Goal: Find specific page/section: Find specific page/section

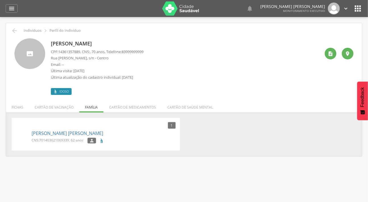
click at [22, 30] on div " Indivíduos  Perfil do Indivíduo" at bounding box center [184, 30] width 348 height 7
click at [19, 28] on div " Indivíduos  Perfil do Indivíduo" at bounding box center [184, 30] width 348 height 7
click at [17, 29] on icon "" at bounding box center [14, 30] width 7 height 7
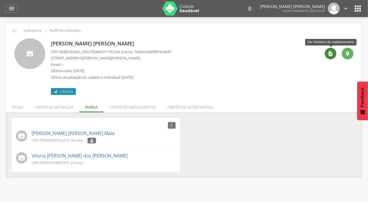
click at [334, 51] on div "" at bounding box center [331, 54] width 12 height 12
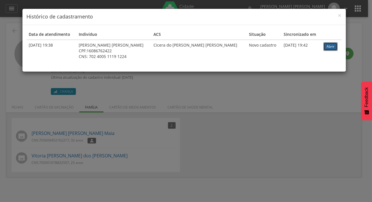
click at [325, 46] on link "Abrir" at bounding box center [331, 46] width 14 height 9
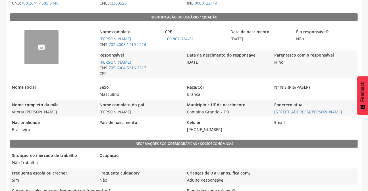
scroll to position [17, 0]
